Goal: Download file/media

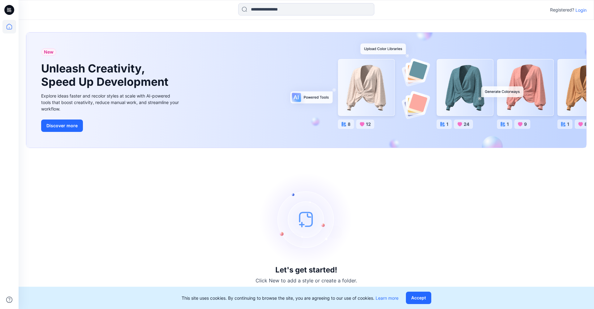
click at [577, 10] on p "Login" at bounding box center [580, 10] width 11 height 6
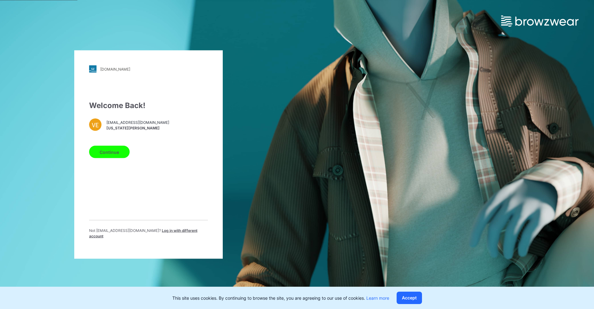
click at [107, 162] on div "Welcome Back! VE [EMAIL_ADDRESS][DOMAIN_NAME] [US_STATE][PERSON_NAME] Continue …" at bounding box center [148, 172] width 119 height 144
click at [107, 157] on button "Continue" at bounding box center [109, 152] width 41 height 12
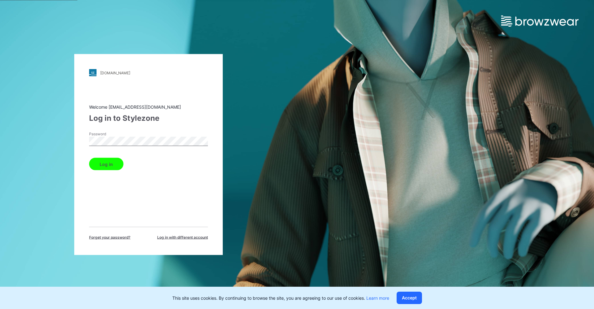
click at [105, 165] on button "Log in" at bounding box center [106, 164] width 34 height 12
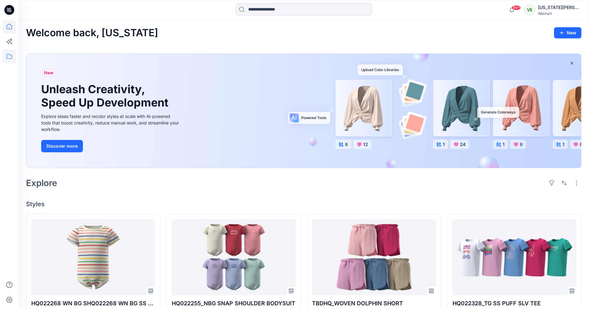
click at [6, 56] on icon at bounding box center [9, 56] width 6 height 5
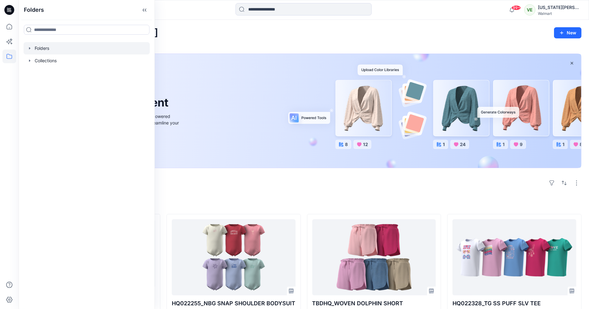
click at [58, 50] on div at bounding box center [87, 48] width 126 height 12
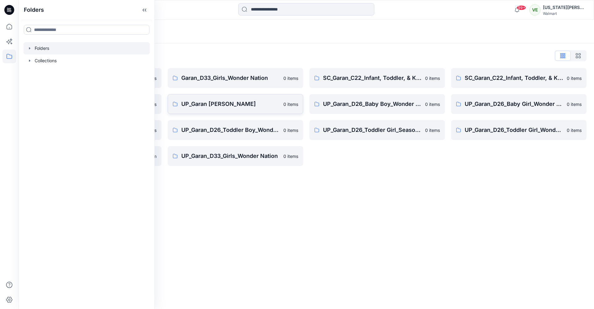
click at [227, 106] on p "UP_Garan [PERSON_NAME]" at bounding box center [230, 104] width 98 height 9
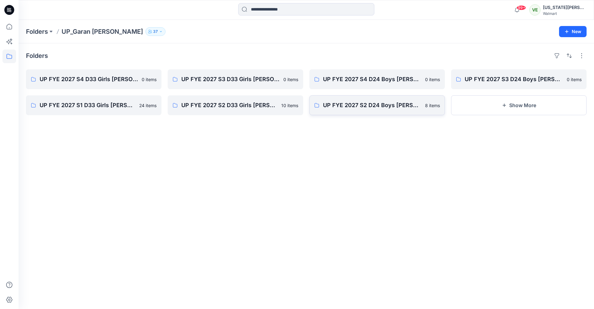
click at [346, 112] on link "UP FYE 2027 S2 D24 Boys [PERSON_NAME] 8 items" at bounding box center [376, 105] width 135 height 20
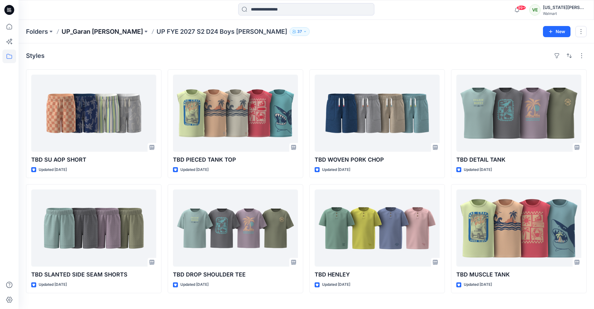
click at [104, 32] on p "UP_Garan [PERSON_NAME]" at bounding box center [102, 31] width 81 height 9
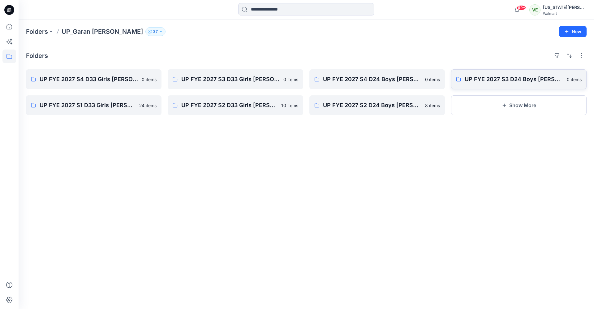
click at [528, 74] on link "UP FYE 2027 S3 D24 Boys [PERSON_NAME] 0 items" at bounding box center [518, 79] width 135 height 20
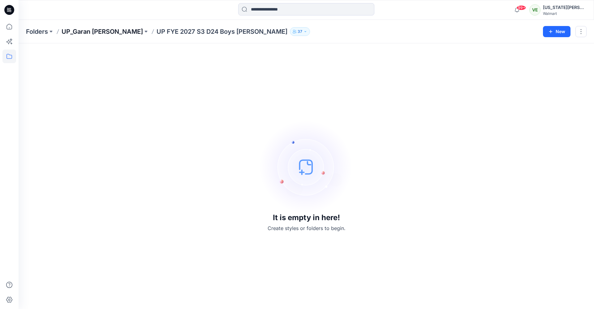
click at [91, 31] on p "UP_Garan [PERSON_NAME]" at bounding box center [102, 31] width 81 height 9
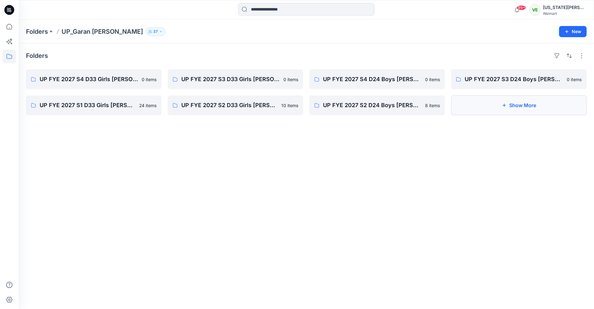
click at [493, 106] on button "Show More" at bounding box center [518, 105] width 135 height 20
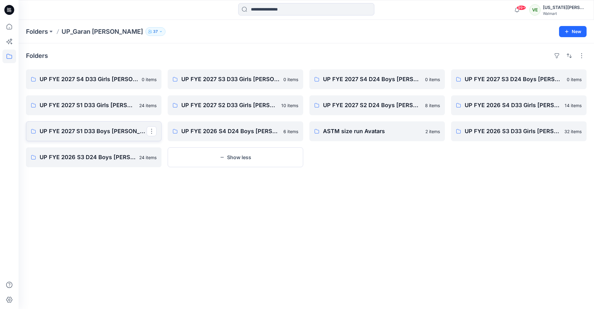
click at [115, 131] on p "UP FYE 2027 S1 D33 Boys [PERSON_NAME]" at bounding box center [93, 131] width 107 height 9
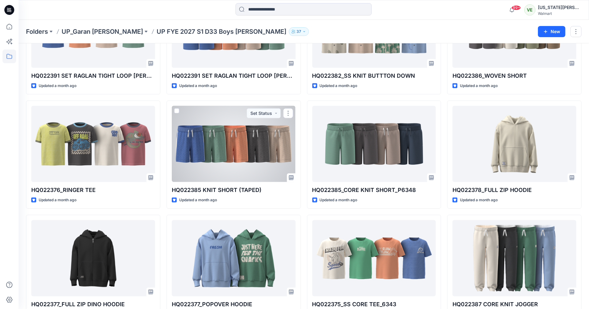
scroll to position [325, 0]
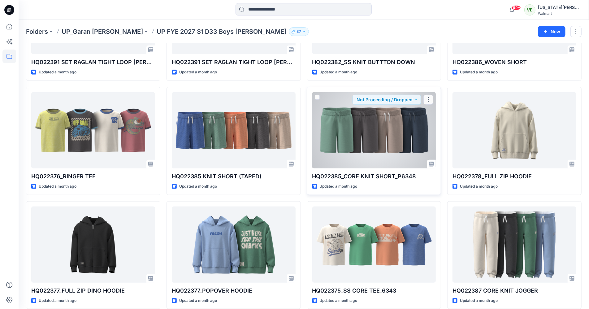
click at [345, 126] on div at bounding box center [374, 130] width 124 height 76
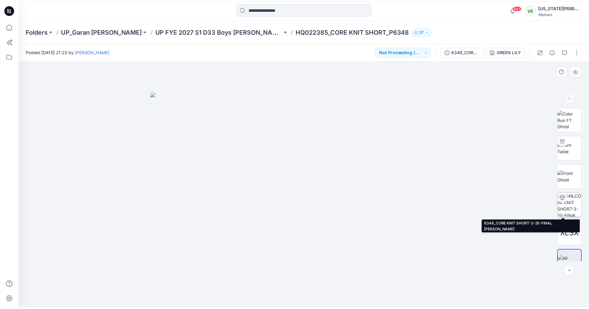
scroll to position [12, 0]
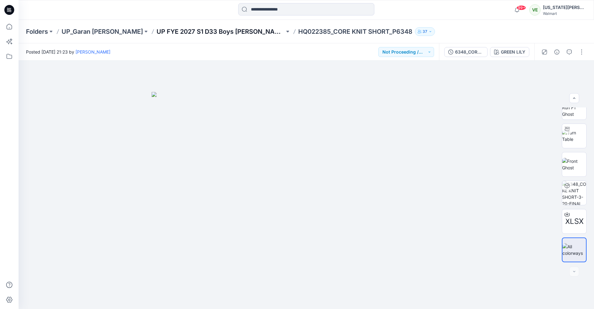
click at [180, 34] on p "UP FYE 2027 S1 D33 Boys [PERSON_NAME]" at bounding box center [221, 31] width 128 height 9
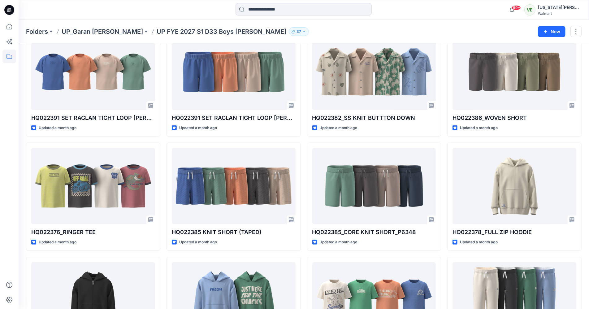
scroll to position [262, 0]
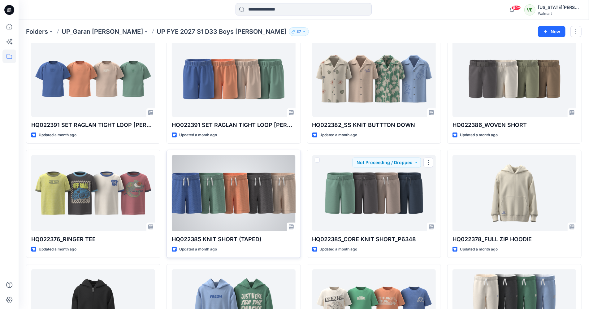
click at [264, 192] on div at bounding box center [234, 193] width 124 height 76
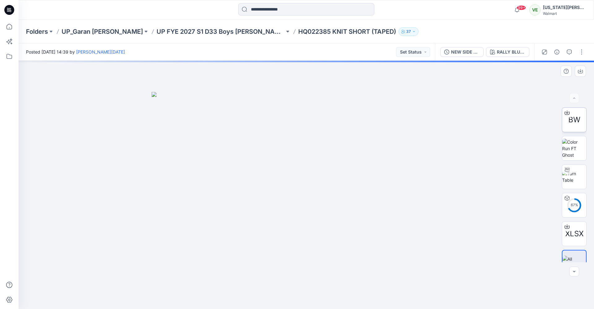
click at [568, 120] on span "BW" at bounding box center [574, 119] width 12 height 11
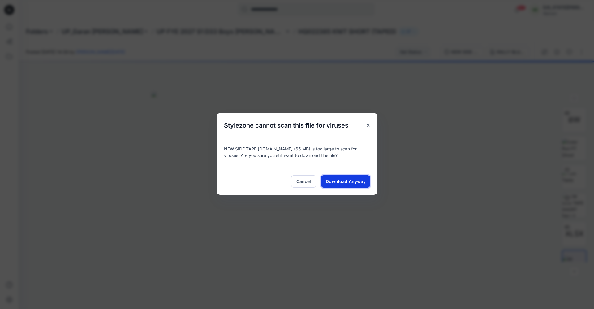
click at [338, 183] on span "Download Anyway" at bounding box center [346, 181] width 40 height 6
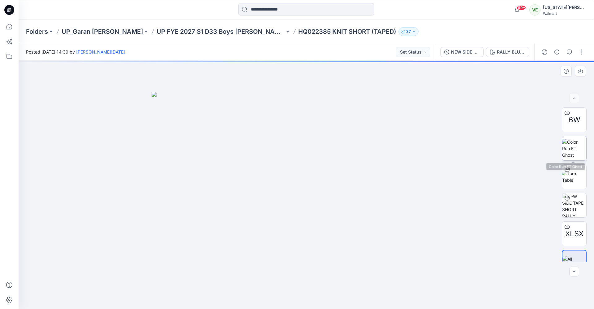
click at [575, 156] on img at bounding box center [574, 148] width 24 height 19
